Goal: Task Accomplishment & Management: Complete application form

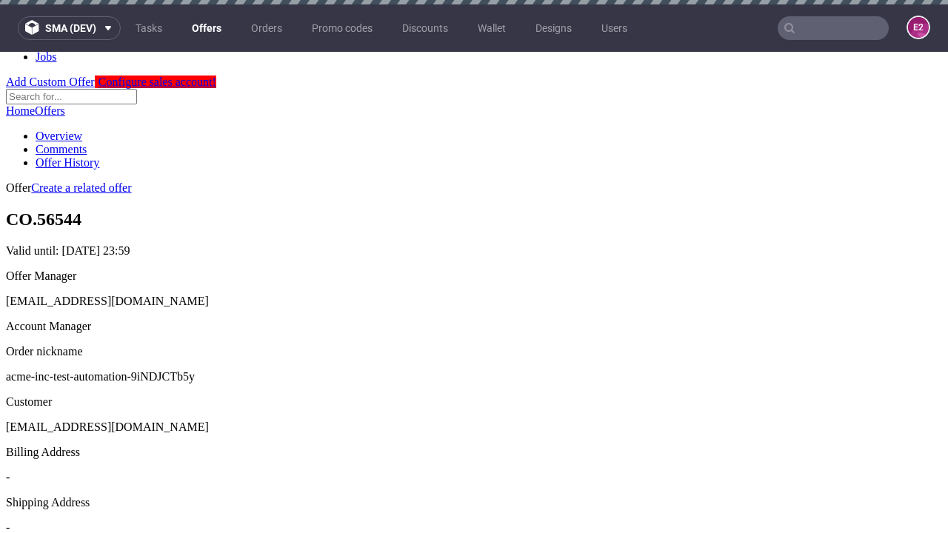
scroll to position [4, 0]
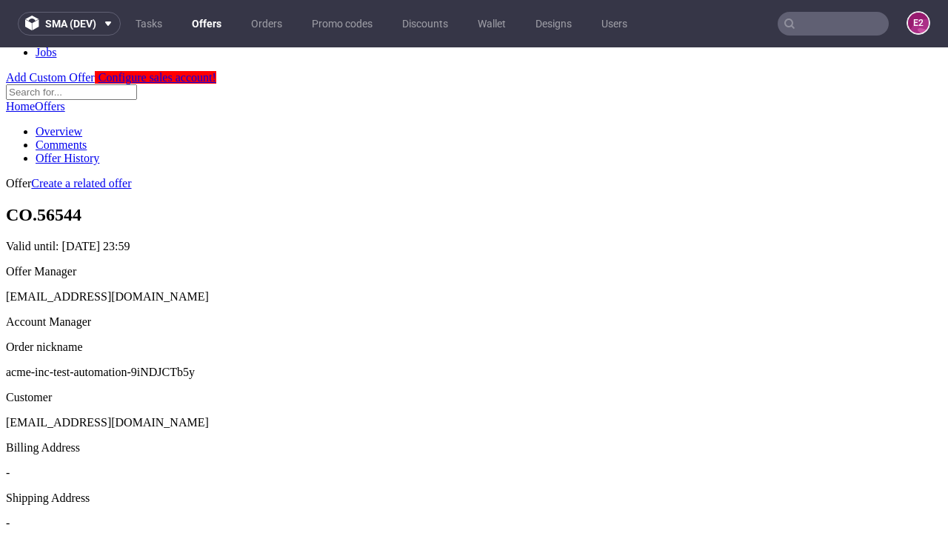
scroll to position [505, 0]
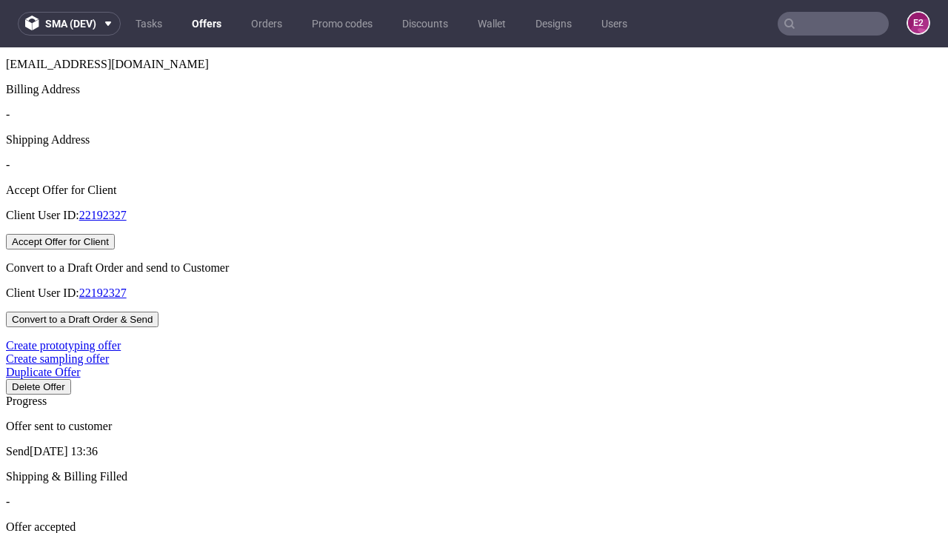
click at [115, 250] on button "Accept Offer for Client" at bounding box center [60, 242] width 109 height 16
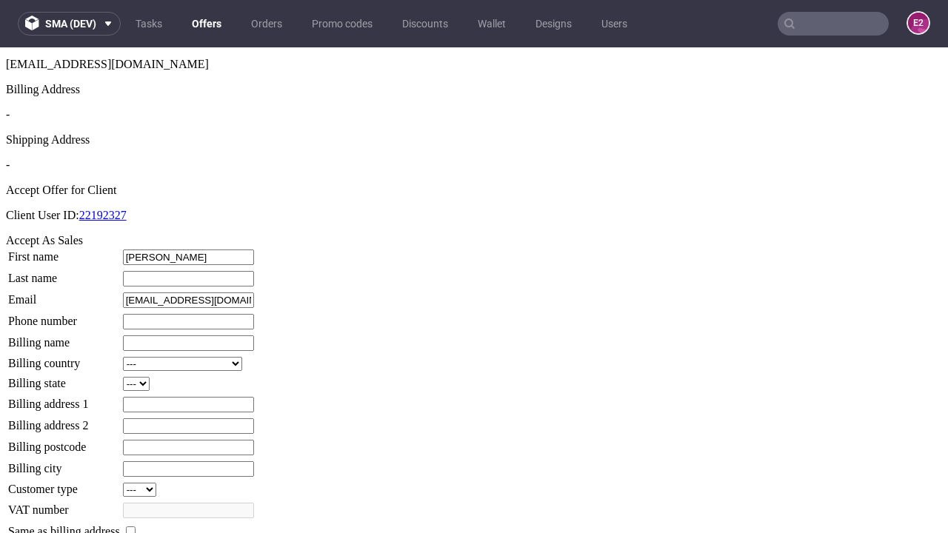
type input "Barton"
type input "Koch"
type input "1509813888"
type input "Adriana59"
select select "13"
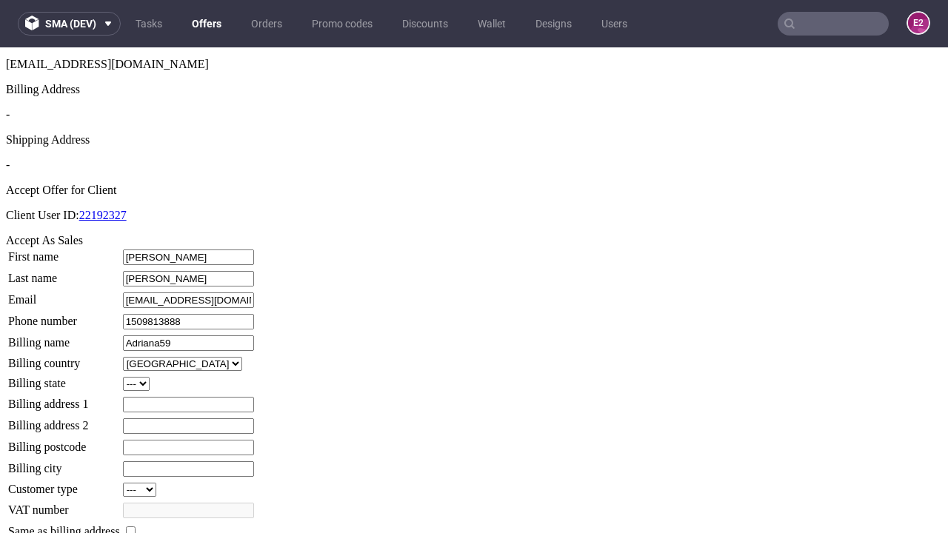
select select "132"
type input "Adriana59"
type input "2 Layne Fold"
type input "BY19 0MV"
type input "Wunschbury"
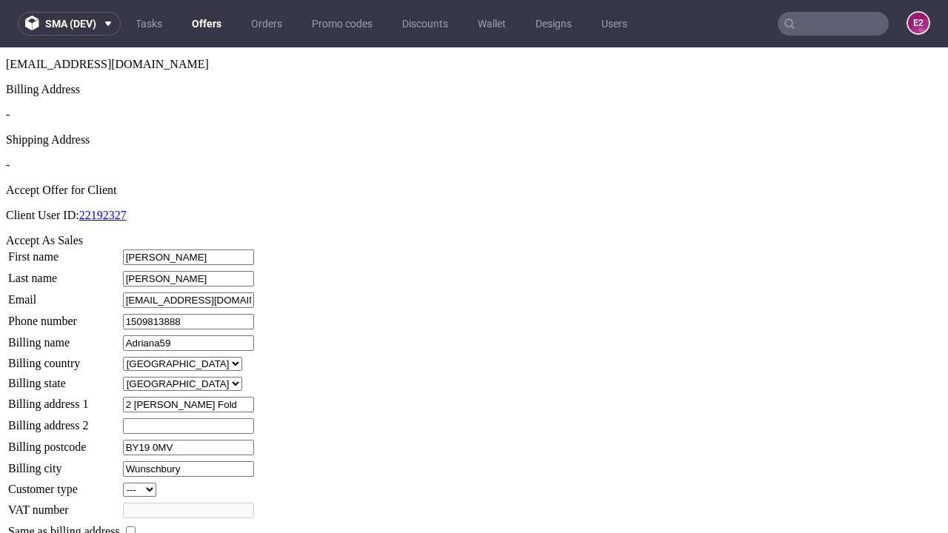
click at [136, 527] on input "checkbox" at bounding box center [131, 532] width 10 height 10
checkbox input "true"
type input "Adriana59"
select select "13"
type input "2 Layne Fold"
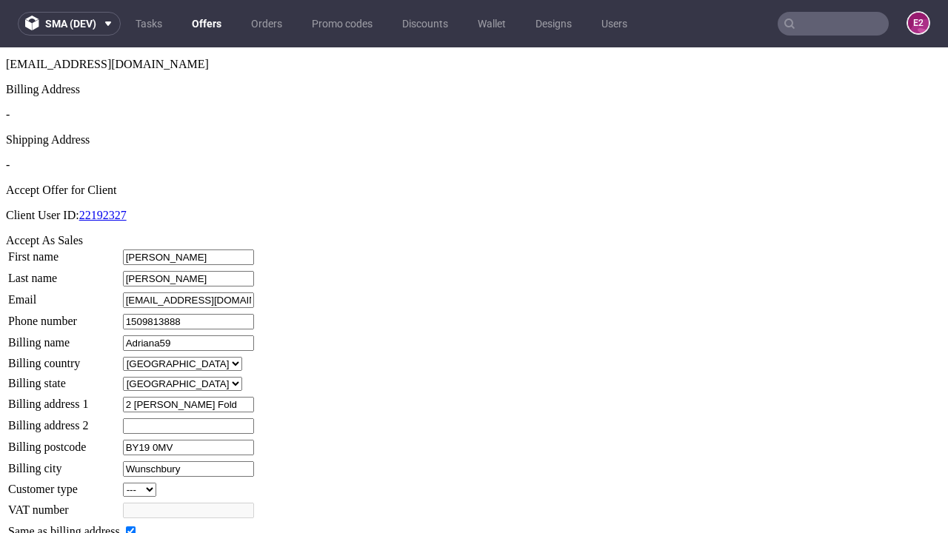
type input "BY19 0MV"
type input "Wunschbury"
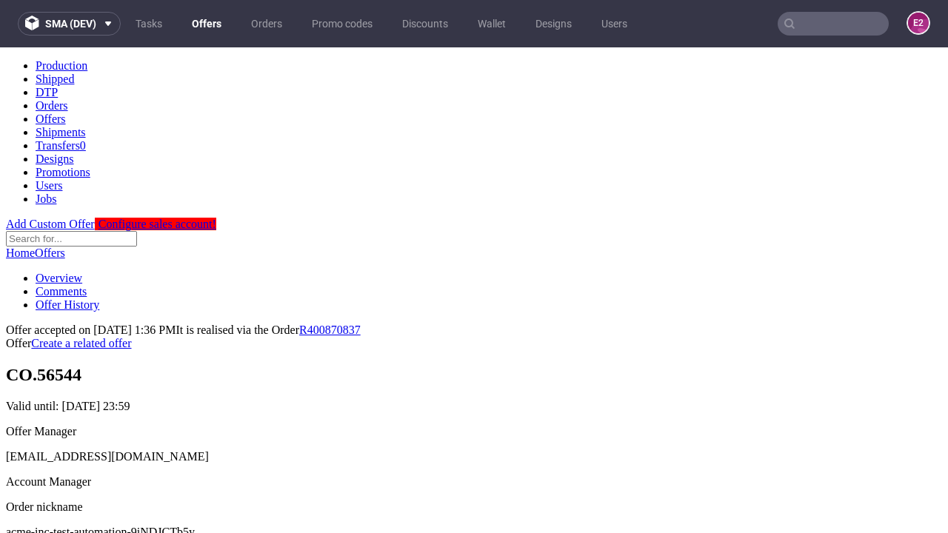
scroll to position [0, 0]
